Goal: Task Accomplishment & Management: Manage account settings

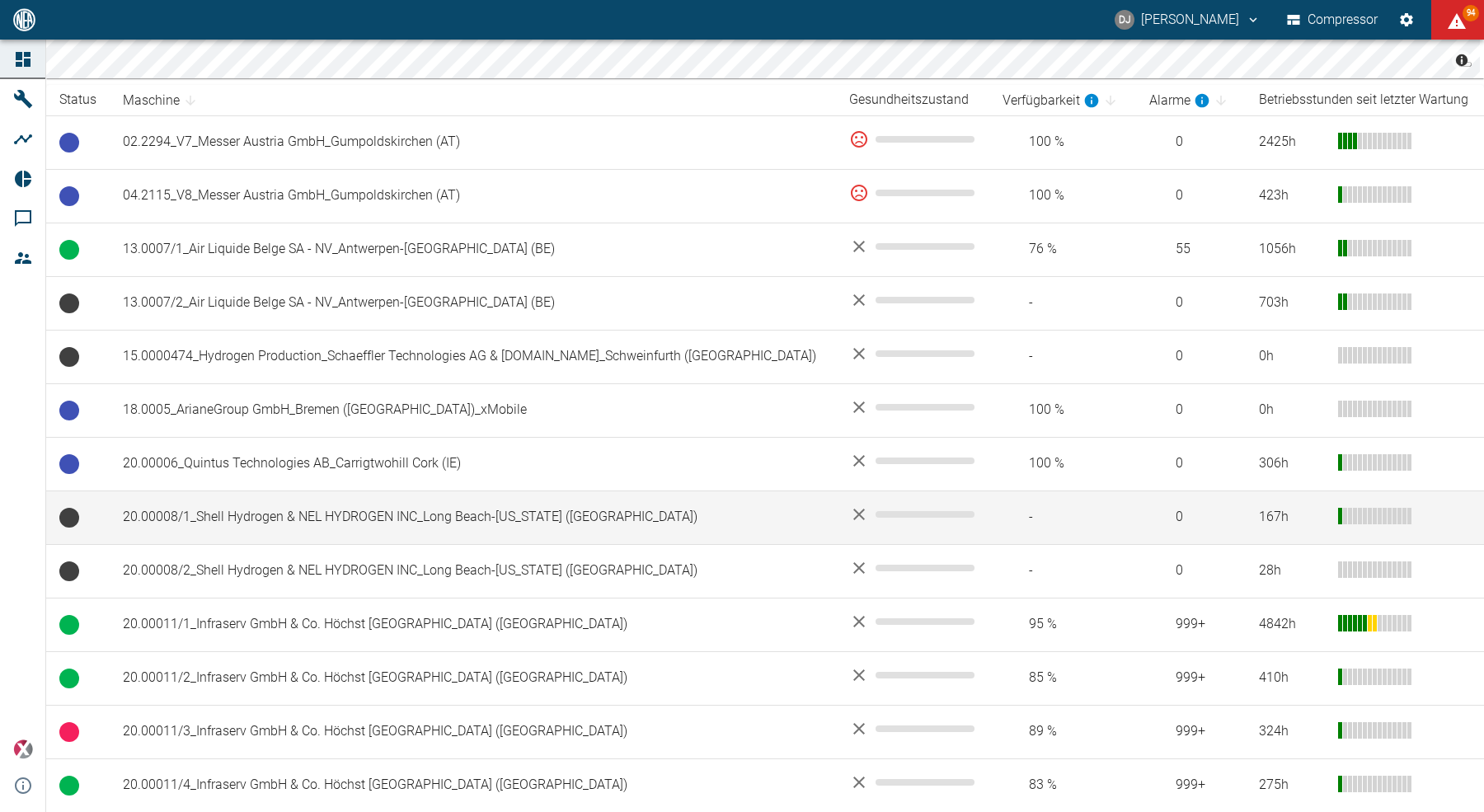
scroll to position [332, 0]
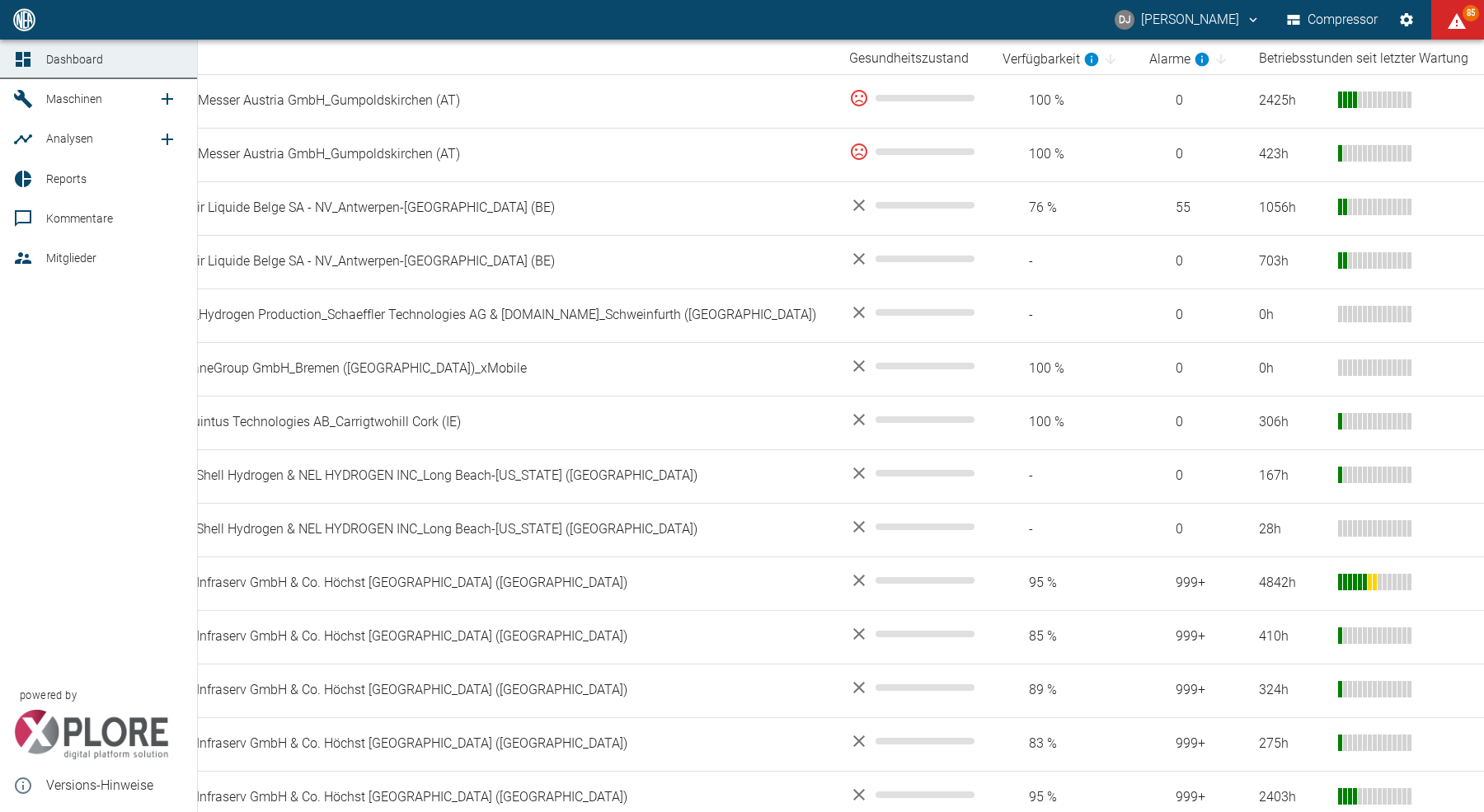
click at [34, 266] on div at bounding box center [25, 258] width 24 height 20
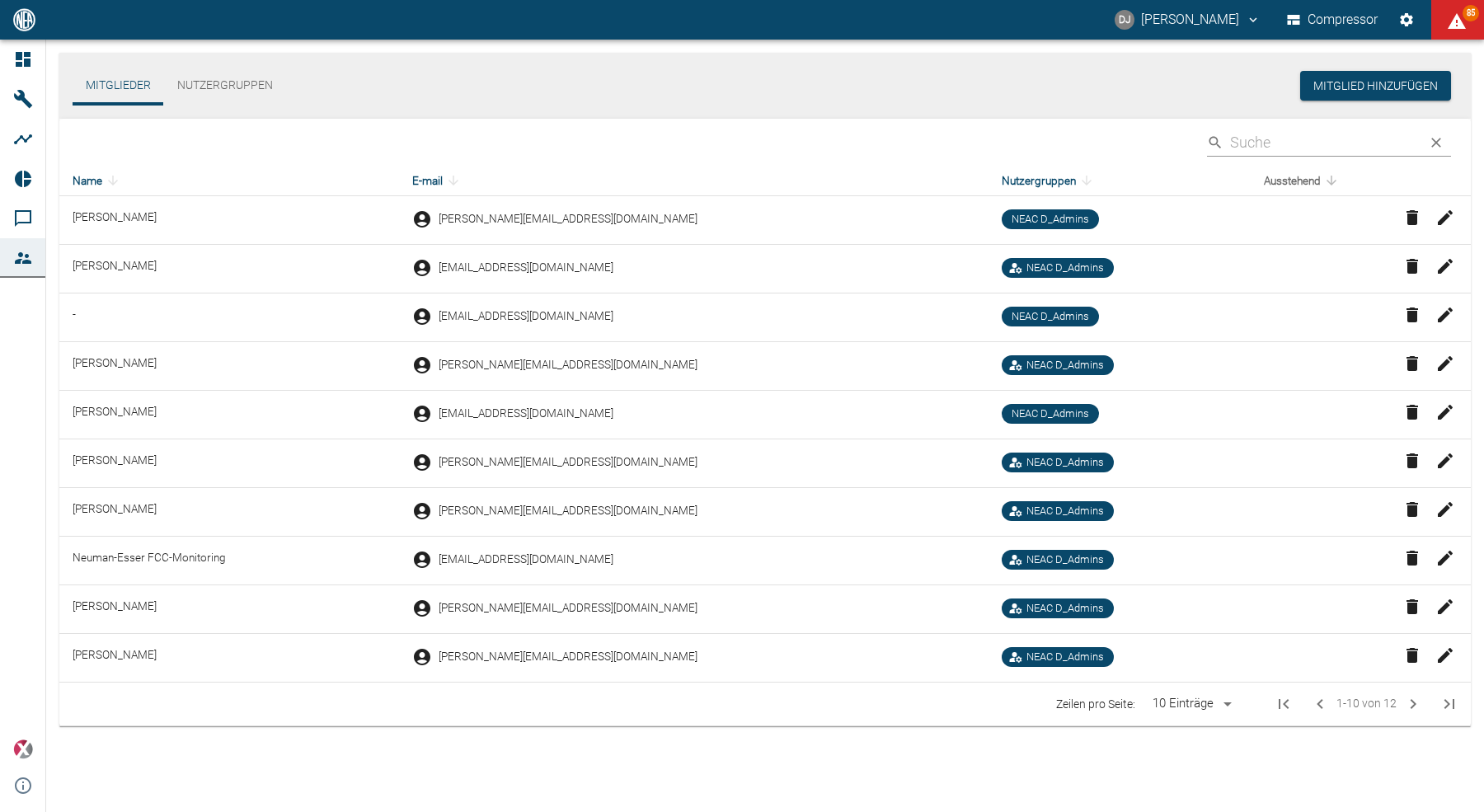
click at [1279, 185] on span "Ausstehend" at bounding box center [1302, 181] width 78 height 20
click at [1418, 701] on icon "Next Page" at bounding box center [1414, 704] width 20 height 20
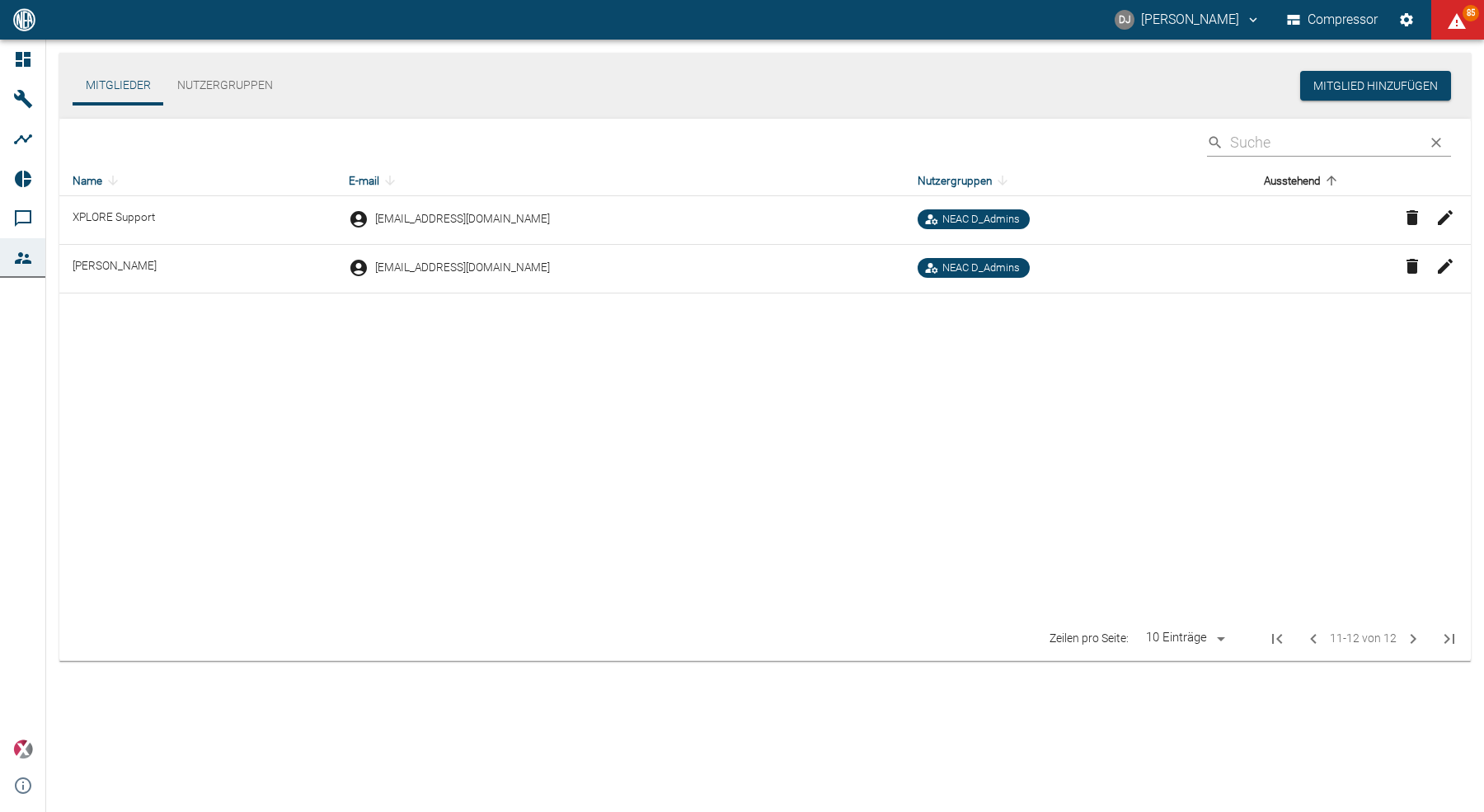
click at [1418, 701] on div "Mitglieder Nutzergruppen Mitglied hinzufügen ​ Name E-mail Nutzergruppen Ausste…" at bounding box center [765, 425] width 1438 height 772
click at [1175, 29] on button "DJ [PERSON_NAME]" at bounding box center [1188, 19] width 151 height 29
click at [1174, 70] on span "Ausloggen" at bounding box center [1196, 66] width 62 height 20
